Goal: Task Accomplishment & Management: Manage account settings

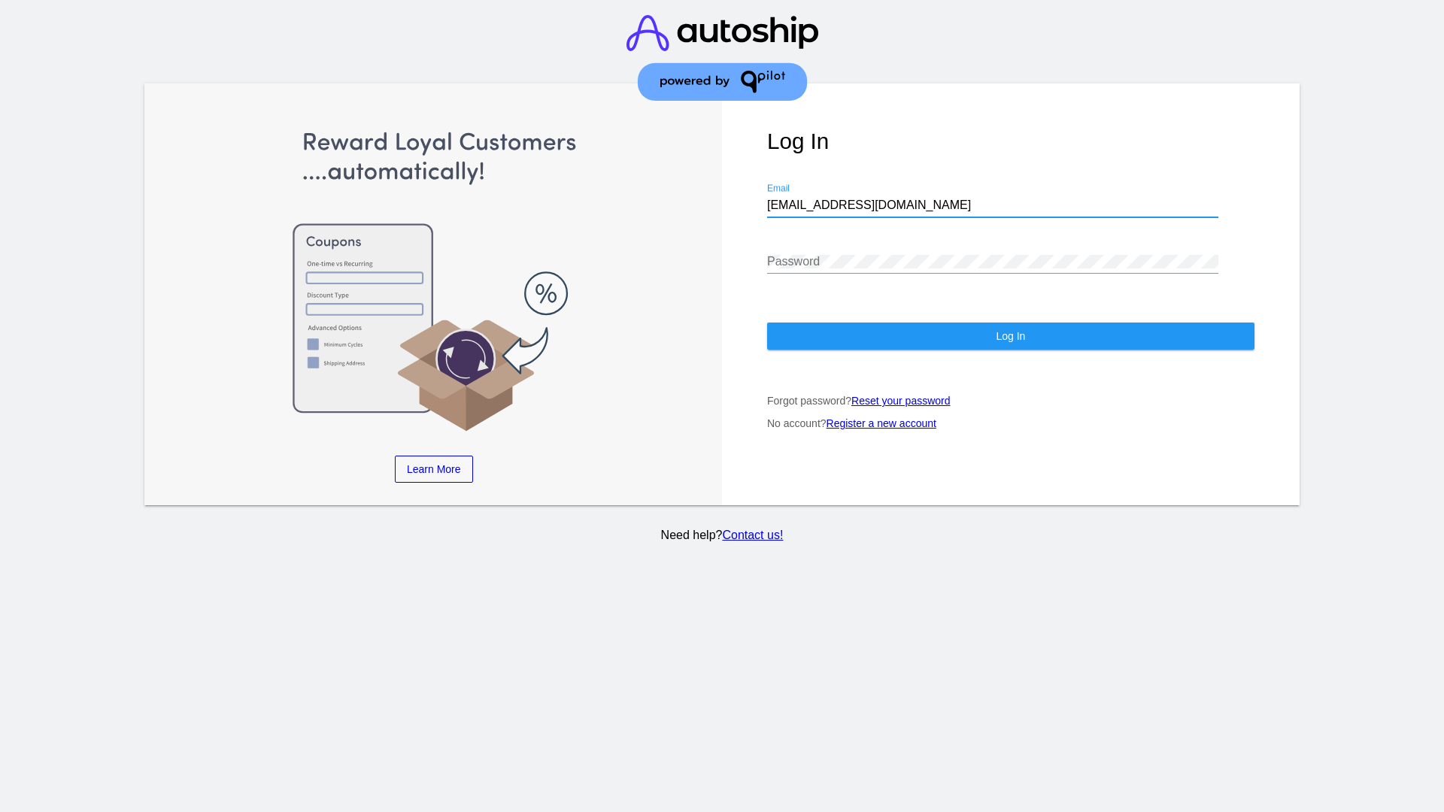
type input "[EMAIL_ADDRESS][DOMAIN_NAME]"
click at [1010, 336] on span "Log In" at bounding box center [1010, 336] width 29 height 12
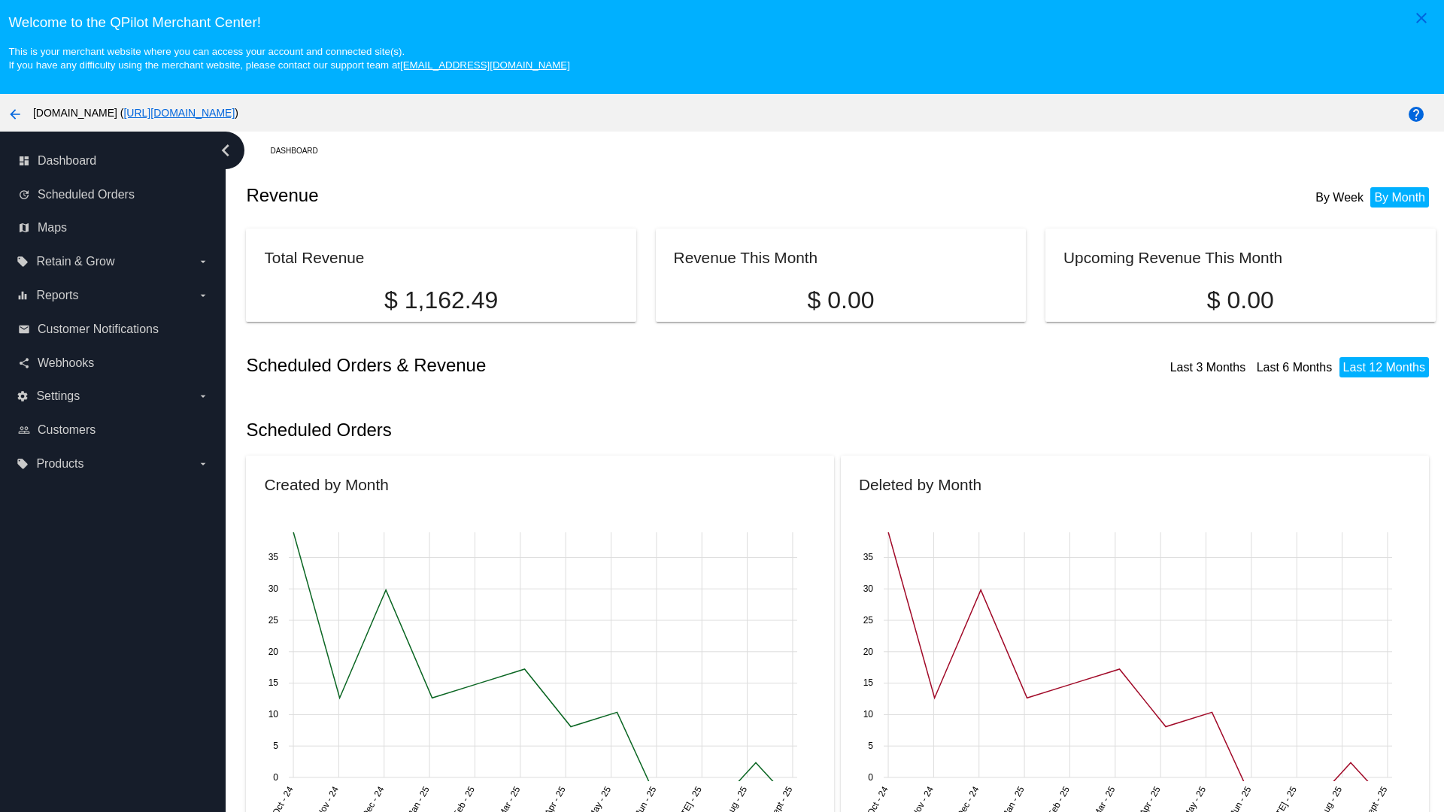
click at [113, 463] on label "local_offer Products arrow_drop_down" at bounding box center [113, 464] width 192 height 24
click at [0, 0] on input "local_offer Products arrow_drop_down" at bounding box center [0, 0] width 0 height 0
click at [69, 494] on span "Products" at bounding box center [69, 494] width 45 height 13
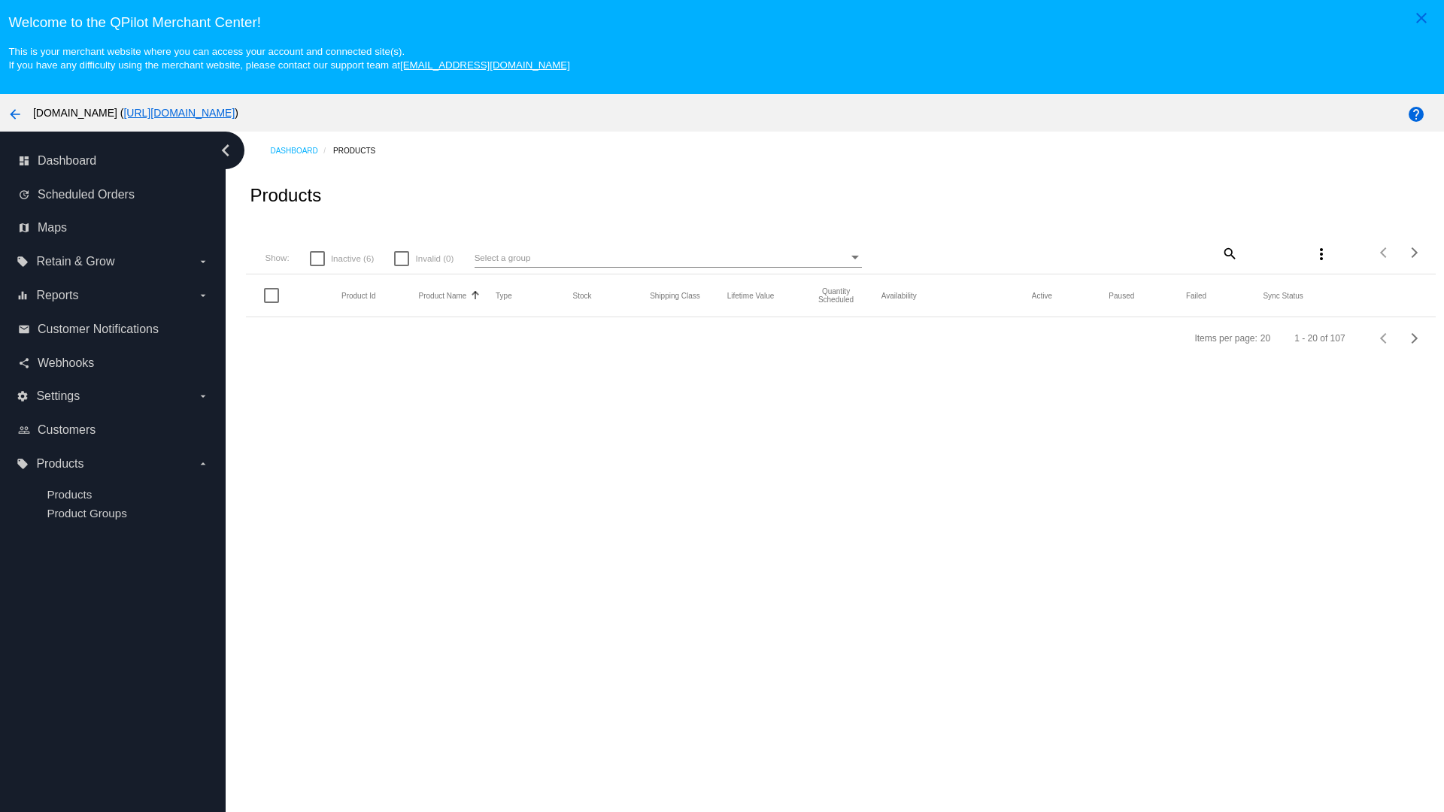
click at [341, 258] on span "Inactive (6)" at bounding box center [352, 259] width 43 height 18
click at [317, 266] on input "Inactive (6)" at bounding box center [317, 266] width 1 height 1
checkbox input "true"
click at [1228, 253] on mat-icon "search" at bounding box center [1229, 252] width 18 height 23
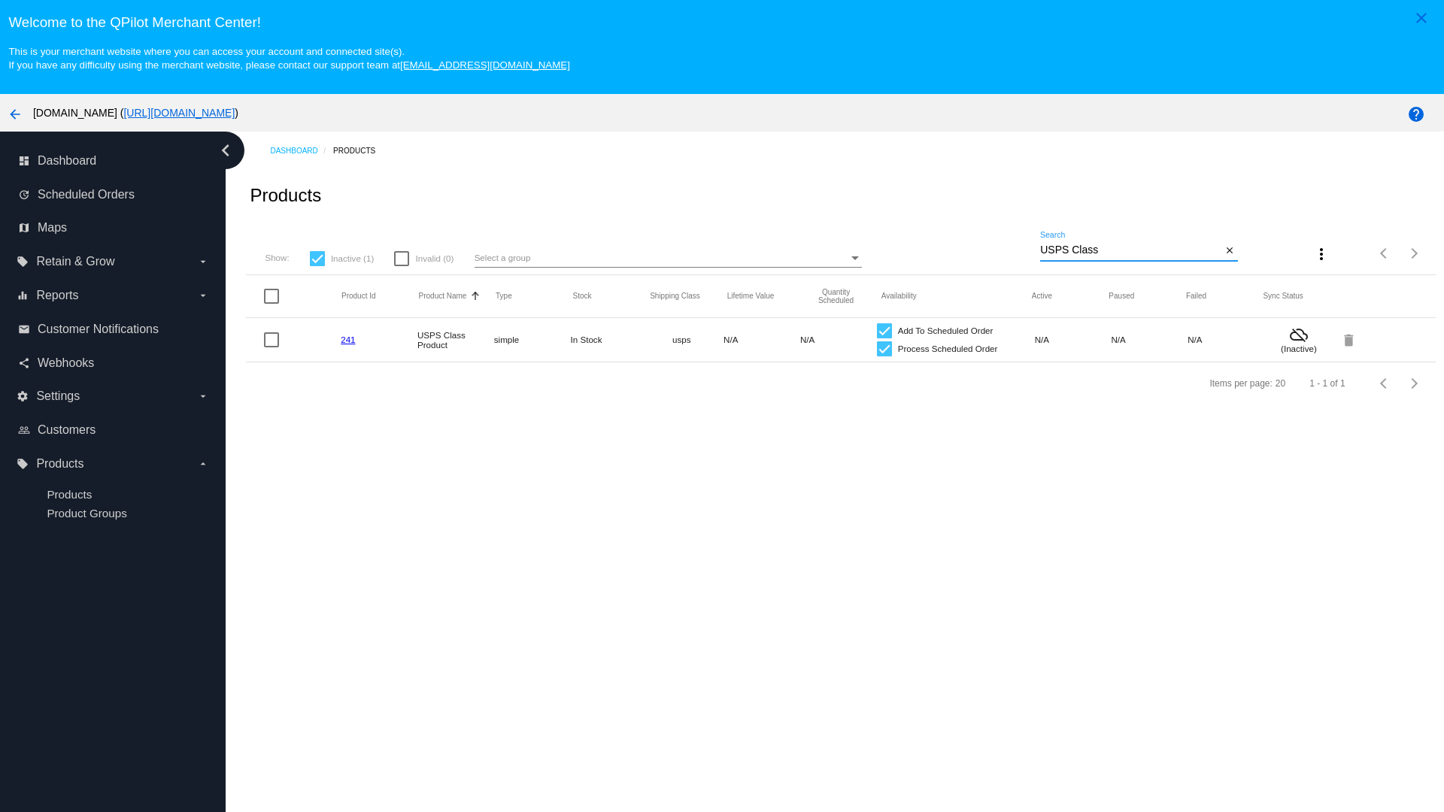
type input "Variable Enable"
